Goal: Task Accomplishment & Management: Use online tool/utility

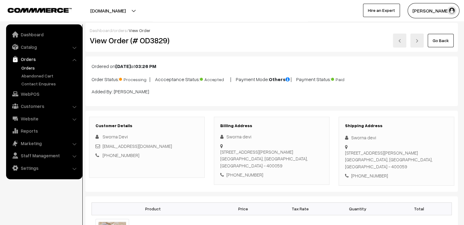
click at [350, 20] on div "varnambyaadhira.com Go to Website Create New Store Varnam Aadhira My Profile Re…" at bounding box center [232, 10] width 464 height 21
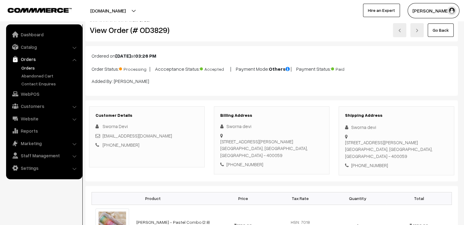
scroll to position [12, 0]
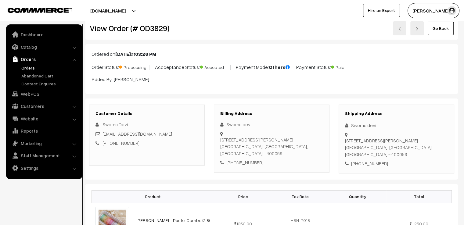
click at [440, 24] on link "Go Back" at bounding box center [441, 28] width 26 height 13
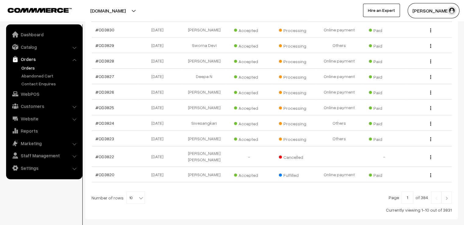
scroll to position [122, 0]
click at [134, 191] on span "10" at bounding box center [136, 197] width 18 height 12
select select "100"
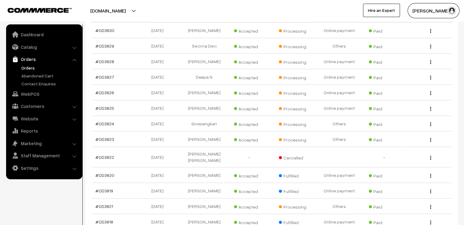
scroll to position [122, 0]
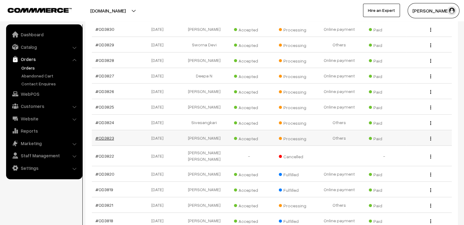
click at [104, 136] on link "#OD3823" at bounding box center [105, 138] width 19 height 5
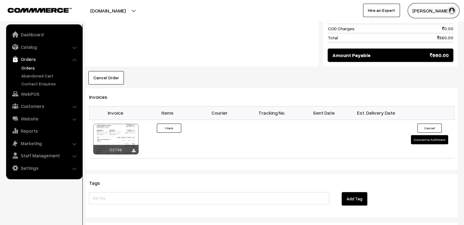
scroll to position [342, 0]
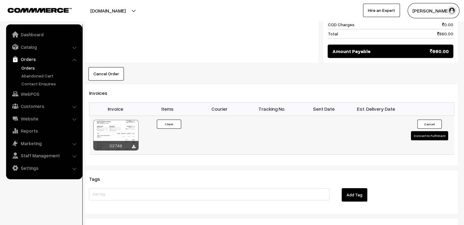
click at [417, 131] on button "Convert to Fulfilment" at bounding box center [429, 135] width 37 height 9
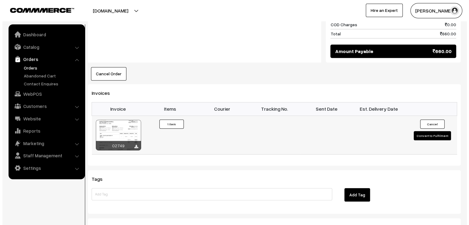
scroll to position [342, 0]
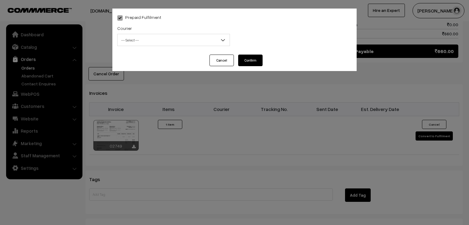
click at [198, 42] on span "-- Select --" at bounding box center [174, 40] width 112 height 11
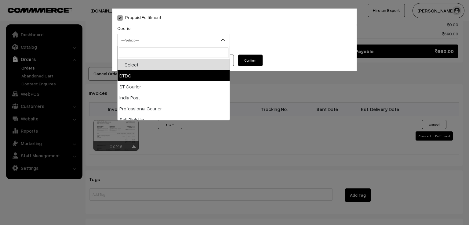
select select "1"
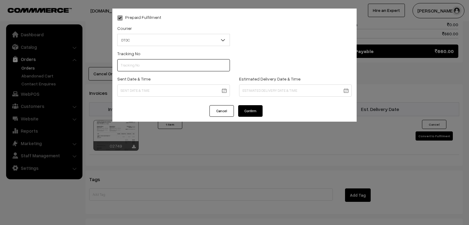
click at [171, 65] on input "text" at bounding box center [173, 65] width 113 height 12
type input "7X108503182"
click at [169, 101] on div "Prepaid Fulfilment Courier -- Select -- DTDC ST Courier India Post Professional…" at bounding box center [234, 57] width 244 height 97
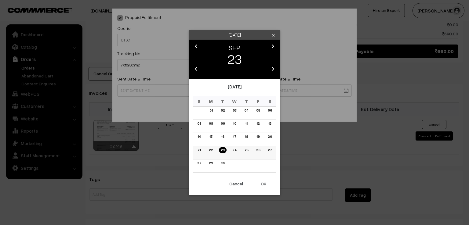
click at [209, 146] on td "22" at bounding box center [211, 152] width 12 height 13
click at [211, 151] on link "22" at bounding box center [211, 150] width 8 height 6
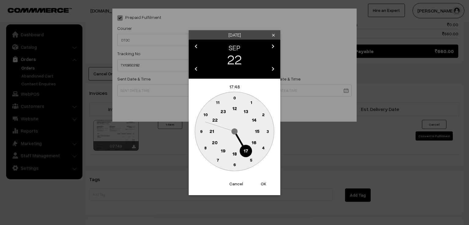
click at [199, 131] on circle at bounding box center [201, 131] width 13 height 13
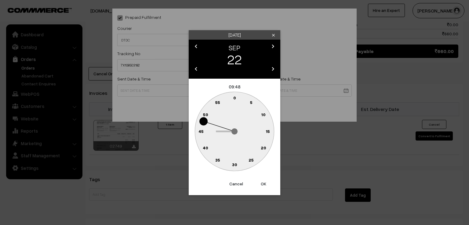
click at [234, 100] on text "0" at bounding box center [234, 97] width 3 height 5
type input "[DATE] 09:00"
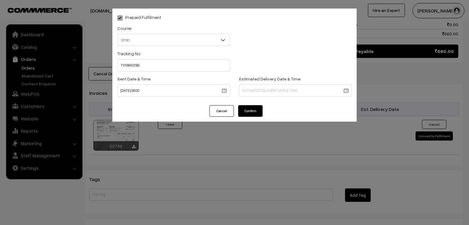
click at [243, 111] on button "Confirm" at bounding box center [250, 111] width 24 height 12
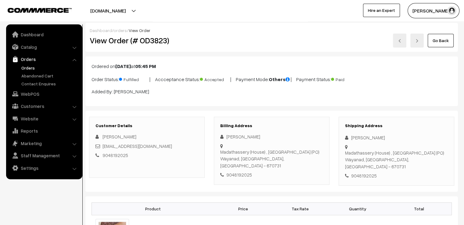
click at [435, 43] on link "Go Back" at bounding box center [441, 40] width 26 height 13
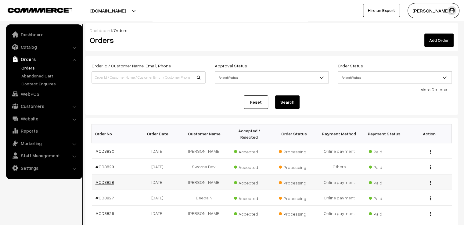
click at [109, 180] on link "#OD3828" at bounding box center [105, 182] width 19 height 5
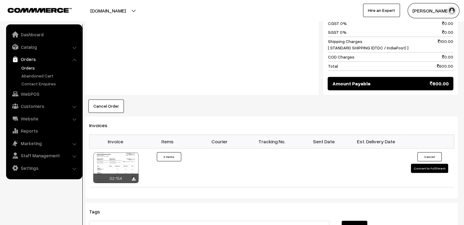
scroll to position [366, 0]
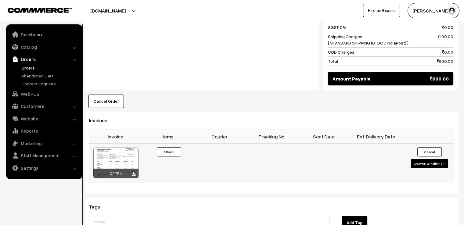
click at [425, 159] on button "Convert to Fulfilment" at bounding box center [429, 163] width 37 height 9
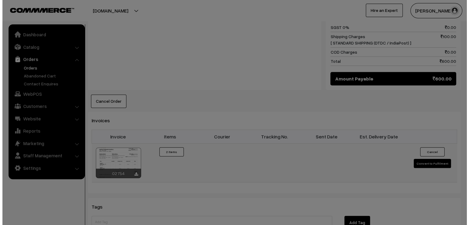
scroll to position [368, 0]
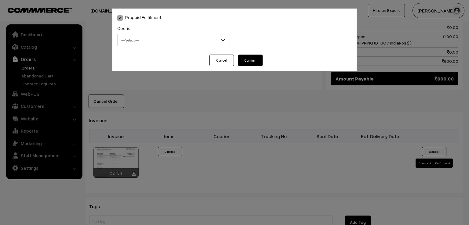
click at [173, 45] on span "-- Select --" at bounding box center [174, 40] width 112 height 11
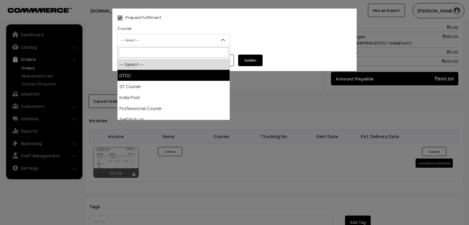
select select "1"
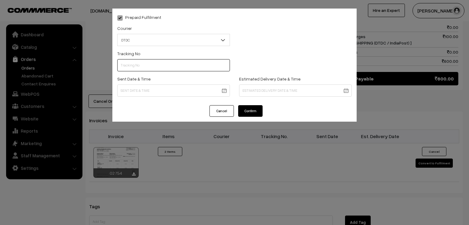
click at [169, 67] on input "text" at bounding box center [173, 65] width 113 height 12
type input "C54534423"
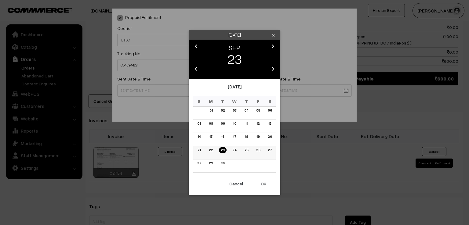
click at [209, 151] on link "22" at bounding box center [211, 150] width 8 height 6
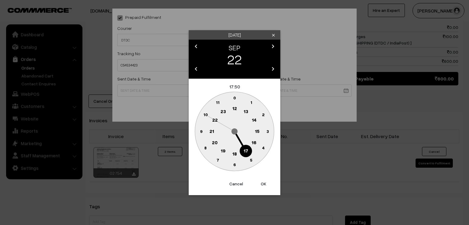
click at [201, 130] on text "9" at bounding box center [201, 131] width 2 height 5
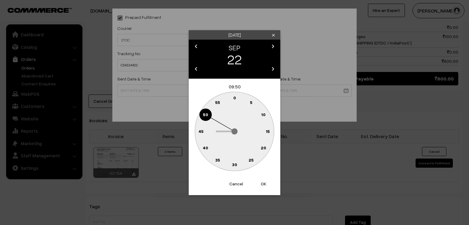
click at [235, 98] on text "0" at bounding box center [234, 97] width 3 height 5
type input "22-09-2025 09:00"
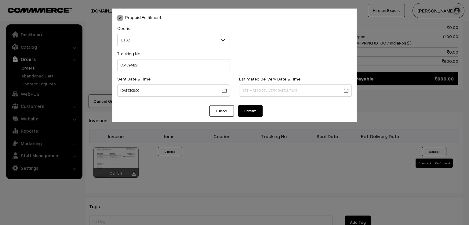
click at [243, 113] on button "Confirm" at bounding box center [250, 111] width 24 height 12
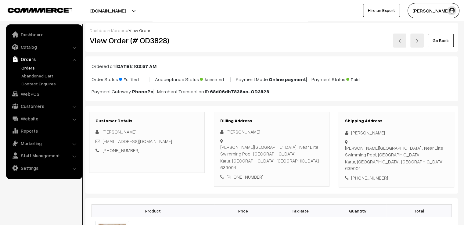
click at [452, 39] on link "Go Back" at bounding box center [441, 40] width 26 height 13
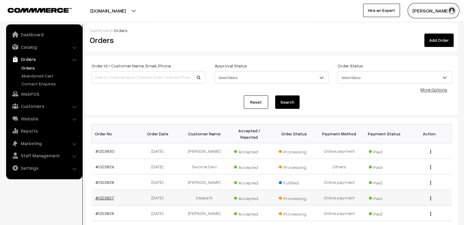
click at [104, 195] on link "#OD3827" at bounding box center [105, 197] width 19 height 5
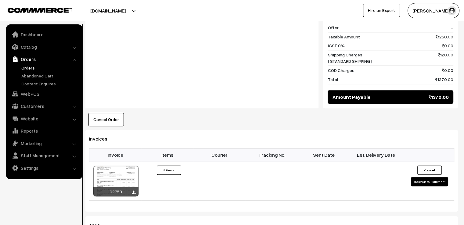
scroll to position [464, 0]
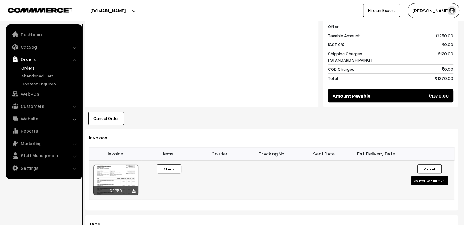
click at [436, 176] on button "Convert to Fulfilment" at bounding box center [429, 180] width 37 height 9
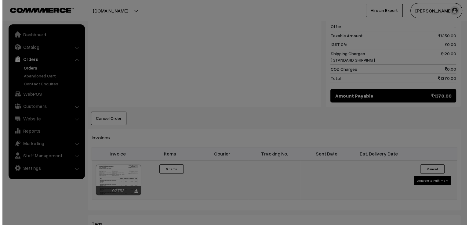
scroll to position [465, 0]
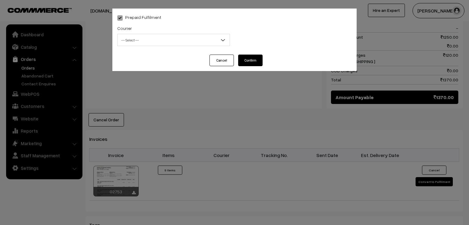
click at [154, 41] on span "-- Select --" at bounding box center [174, 40] width 112 height 11
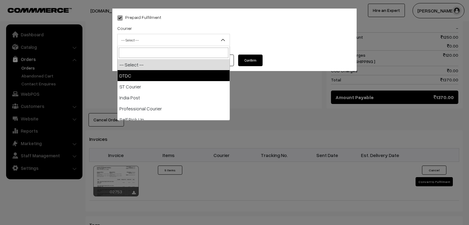
select select "1"
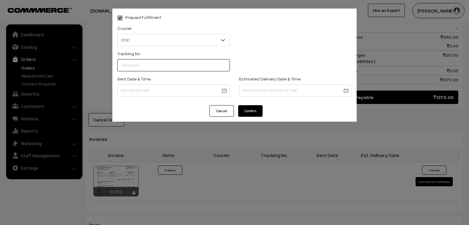
click at [130, 66] on input "text" at bounding box center [173, 65] width 113 height 12
type input "7D116283269"
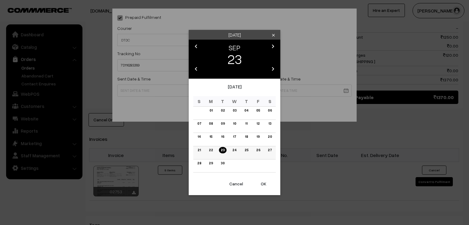
click at [209, 151] on link "22" at bounding box center [211, 150] width 8 height 6
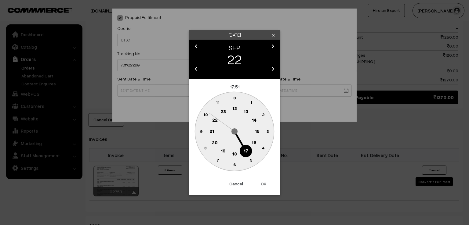
click at [201, 135] on circle at bounding box center [201, 131] width 13 height 13
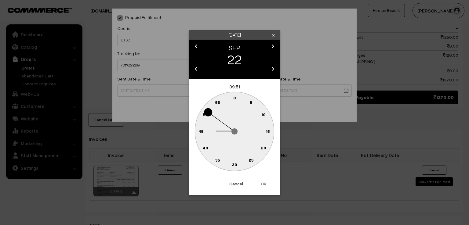
click at [234, 99] on text "0" at bounding box center [234, 97] width 3 height 5
type input "22-09-2025 09:00"
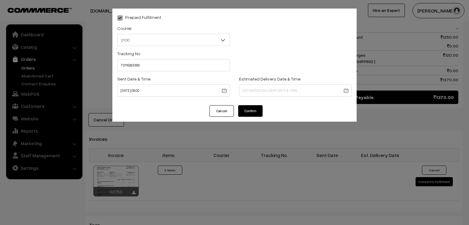
click at [247, 108] on button "Confirm" at bounding box center [250, 111] width 24 height 12
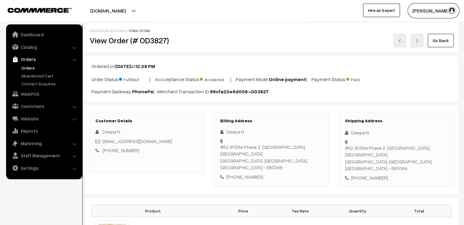
click at [438, 37] on link "Go Back" at bounding box center [441, 40] width 26 height 13
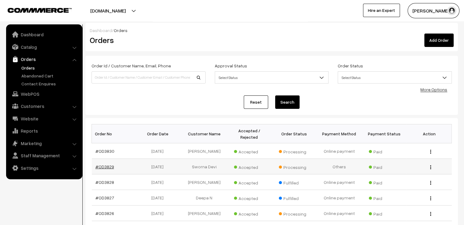
click at [111, 164] on link "#OD3829" at bounding box center [105, 166] width 19 height 5
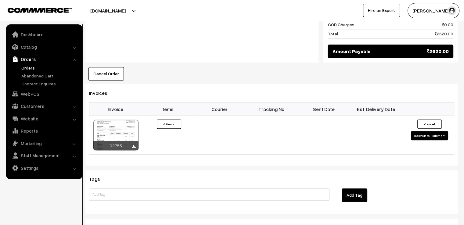
scroll to position [560, 0]
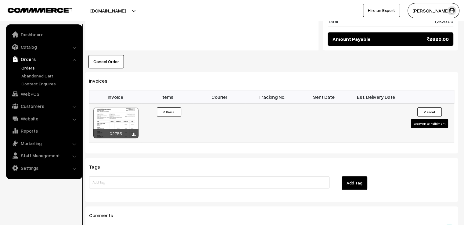
click at [425, 119] on button "Convert to Fulfilment" at bounding box center [429, 123] width 37 height 9
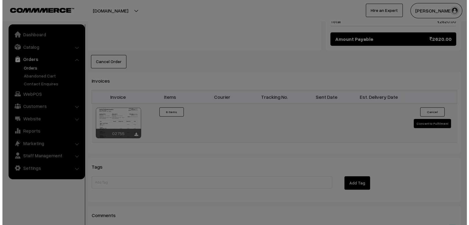
scroll to position [563, 0]
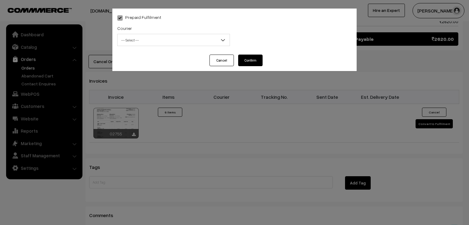
click at [158, 40] on span "-- Select --" at bounding box center [174, 40] width 112 height 11
select select "1"
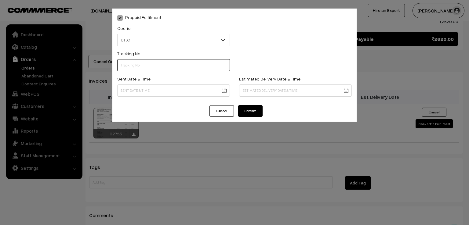
click at [155, 66] on input "text" at bounding box center [173, 65] width 113 height 12
type input "7D116283266"
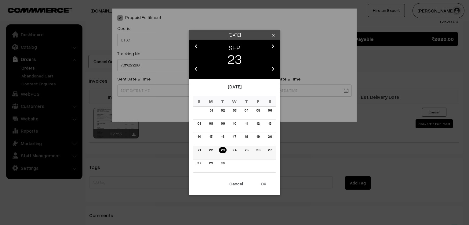
click at [212, 152] on link "22" at bounding box center [211, 150] width 8 height 6
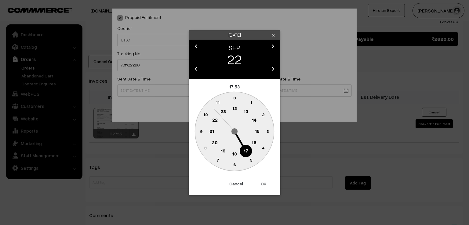
click at [199, 132] on circle at bounding box center [201, 131] width 13 height 13
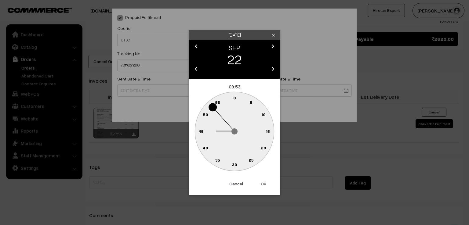
click at [234, 98] on text "0" at bounding box center [234, 97] width 3 height 5
type input "22-09-2025 09:00"
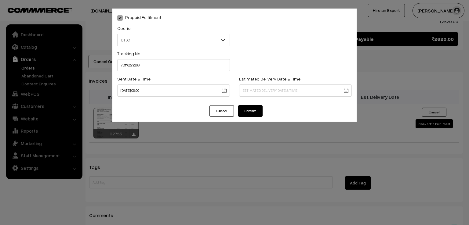
click at [256, 107] on button "Confirm" at bounding box center [250, 111] width 24 height 12
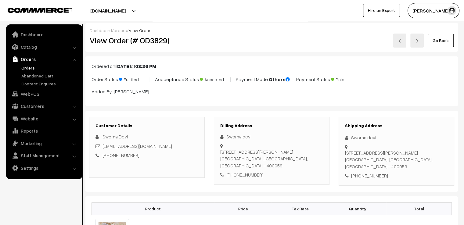
click at [450, 39] on link "Go Back" at bounding box center [441, 40] width 26 height 13
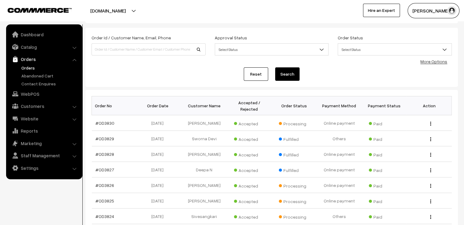
scroll to position [37, 0]
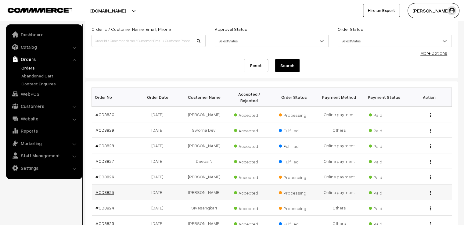
click at [107, 190] on link "#OD3825" at bounding box center [105, 192] width 19 height 5
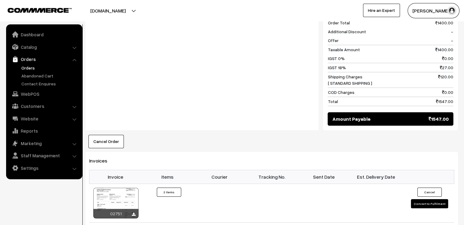
scroll to position [330, 0]
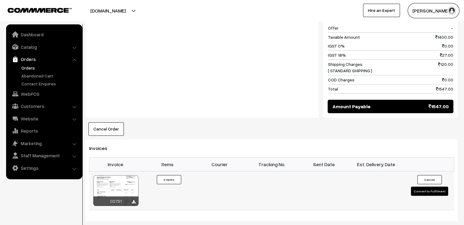
drag, startPoint x: 109, startPoint y: 186, endPoint x: 105, endPoint y: 186, distance: 3.7
click at [298, 186] on td at bounding box center [324, 190] width 52 height 39
click at [428, 187] on button "Convert to Fulfilment" at bounding box center [429, 191] width 37 height 9
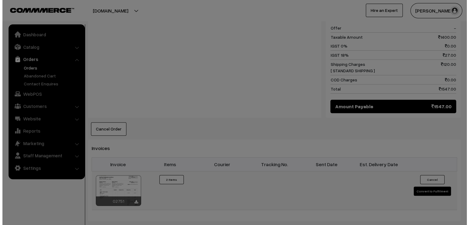
scroll to position [331, 0]
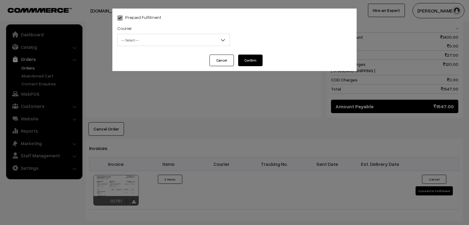
click at [227, 41] on span at bounding box center [225, 41] width 6 height 15
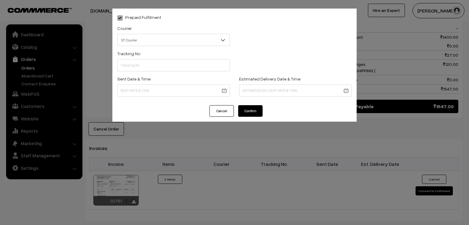
click at [201, 43] on span "ST Courier" at bounding box center [174, 40] width 112 height 11
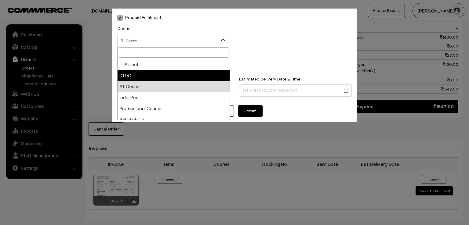
select select "1"
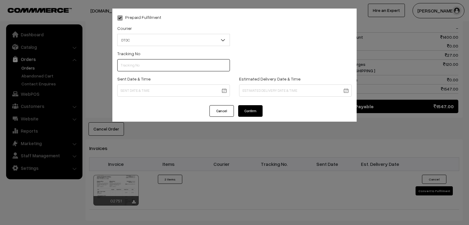
click at [184, 69] on input "text" at bounding box center [173, 65] width 113 height 12
type input "7D116283265"
click at [184, 88] on body "Thank you for showing interest. Our team will call you shortly. Close [DOMAIN_N…" at bounding box center [234, 22] width 469 height 707
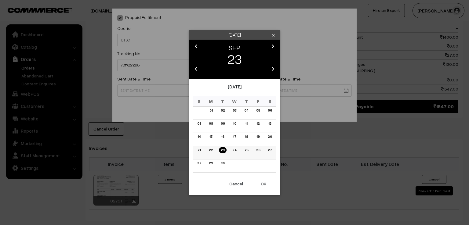
click at [210, 154] on td "22" at bounding box center [211, 152] width 12 height 13
click at [213, 149] on link "22" at bounding box center [211, 150] width 8 height 6
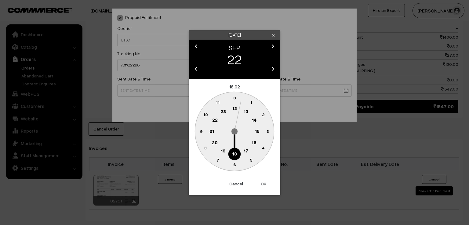
click at [198, 129] on circle at bounding box center [201, 131] width 13 height 13
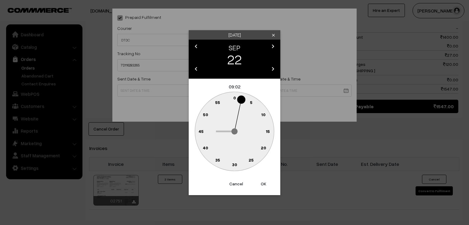
click at [234, 99] on text "0" at bounding box center [234, 97] width 3 height 5
type input "22-09-2025 09:00"
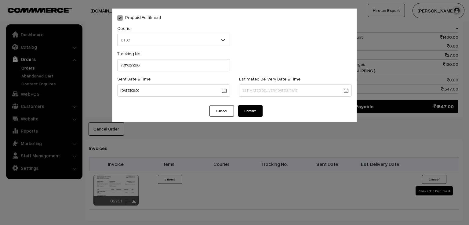
click at [258, 111] on button "Confirm" at bounding box center [250, 111] width 24 height 12
